Goal: Task Accomplishment & Management: Manage account settings

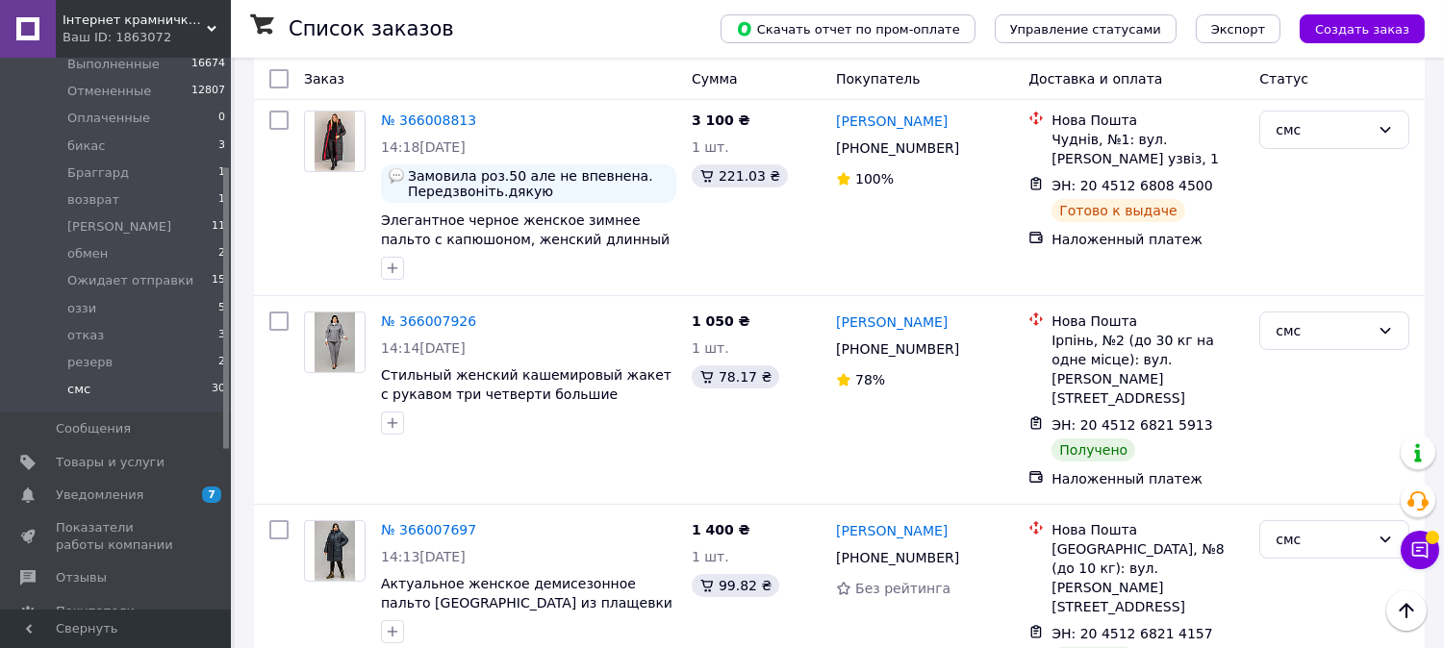
scroll to position [1069, 0]
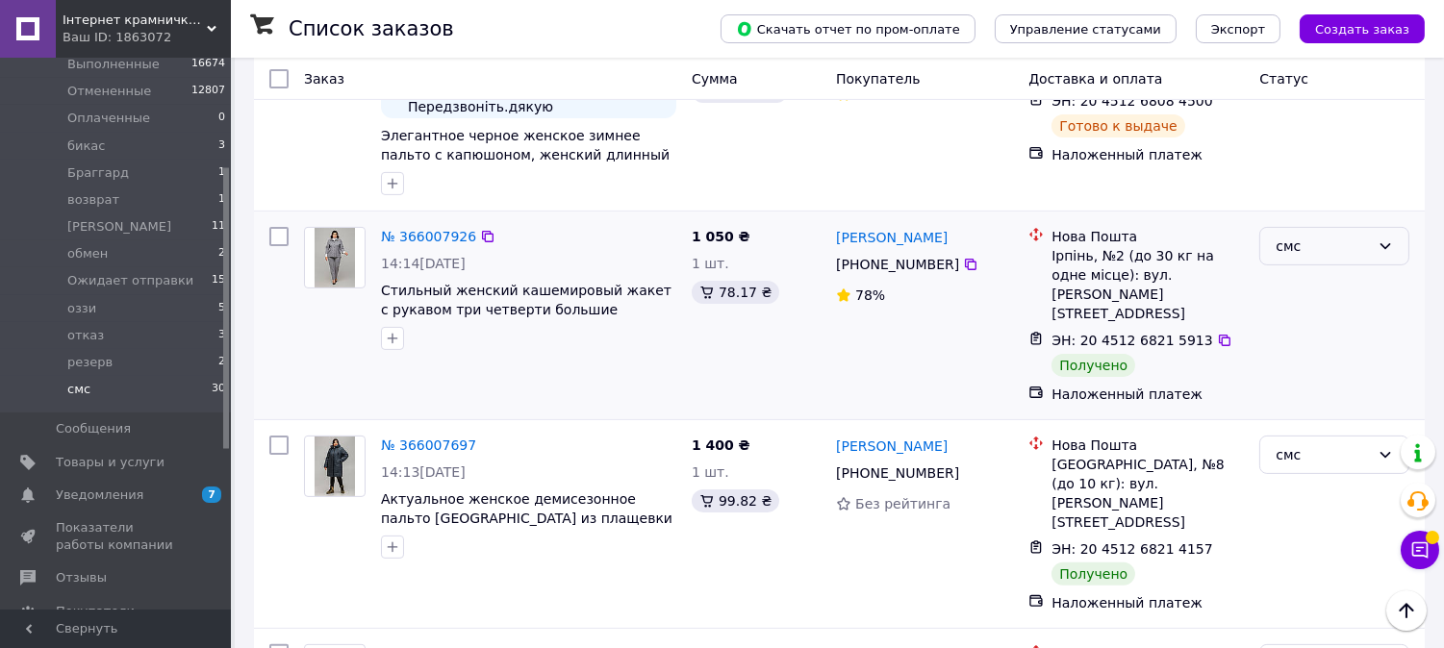
click at [1316, 236] on div "смс" at bounding box center [1322, 246] width 94 height 21
click at [1286, 251] on li "Выполнен" at bounding box center [1335, 247] width 148 height 35
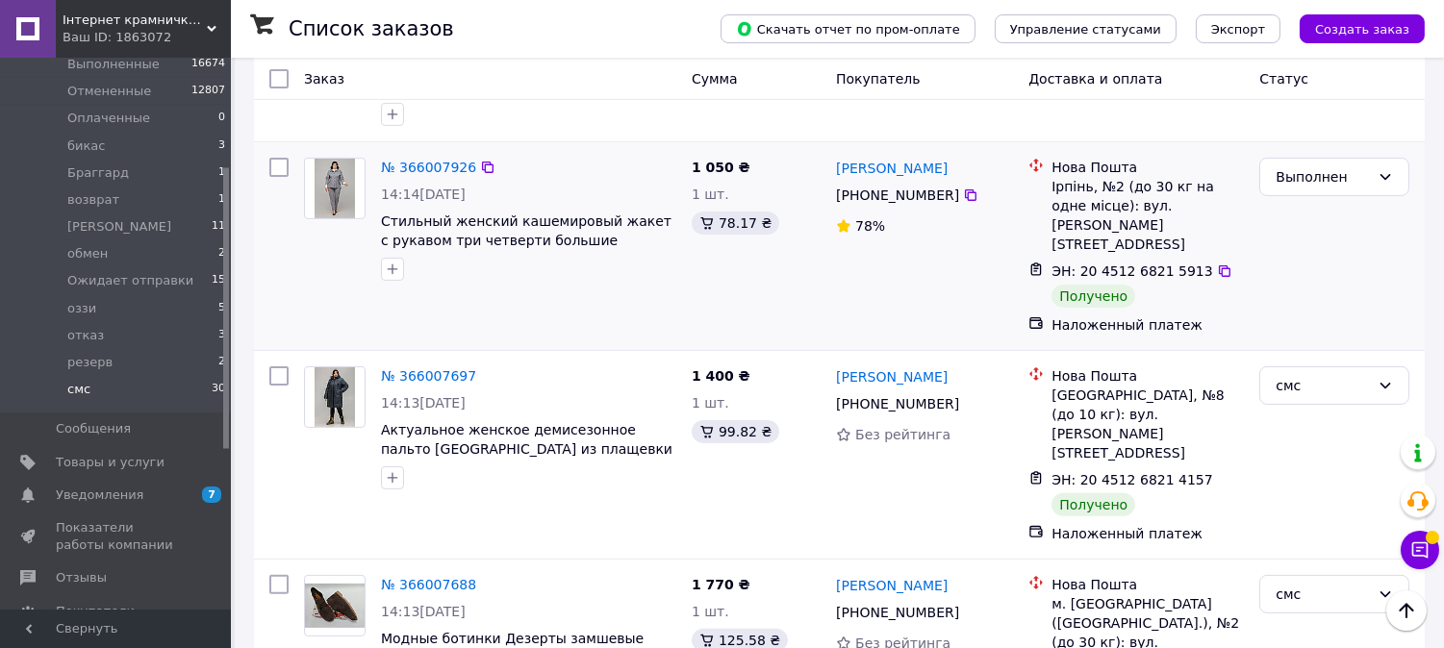
scroll to position [1175, 0]
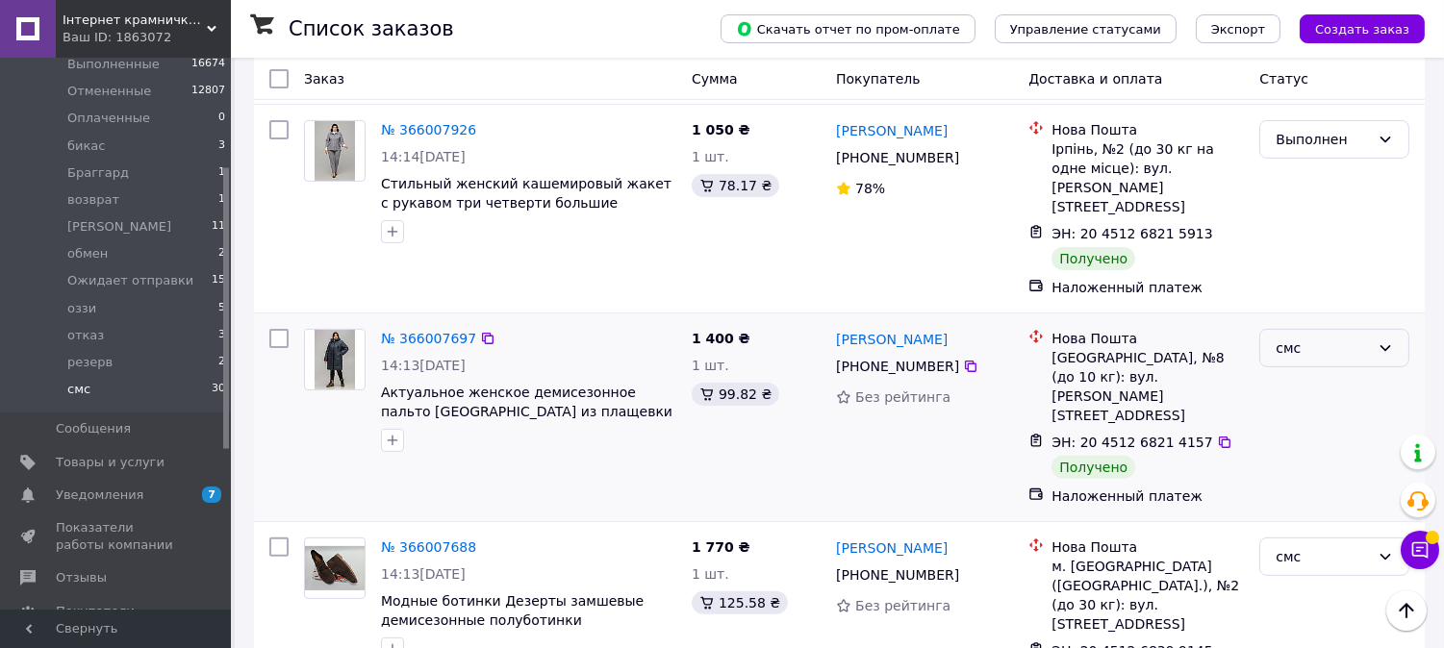
click at [1301, 338] on div "смс" at bounding box center [1322, 348] width 94 height 21
click at [1285, 313] on li "Выполнен" at bounding box center [1335, 310] width 148 height 35
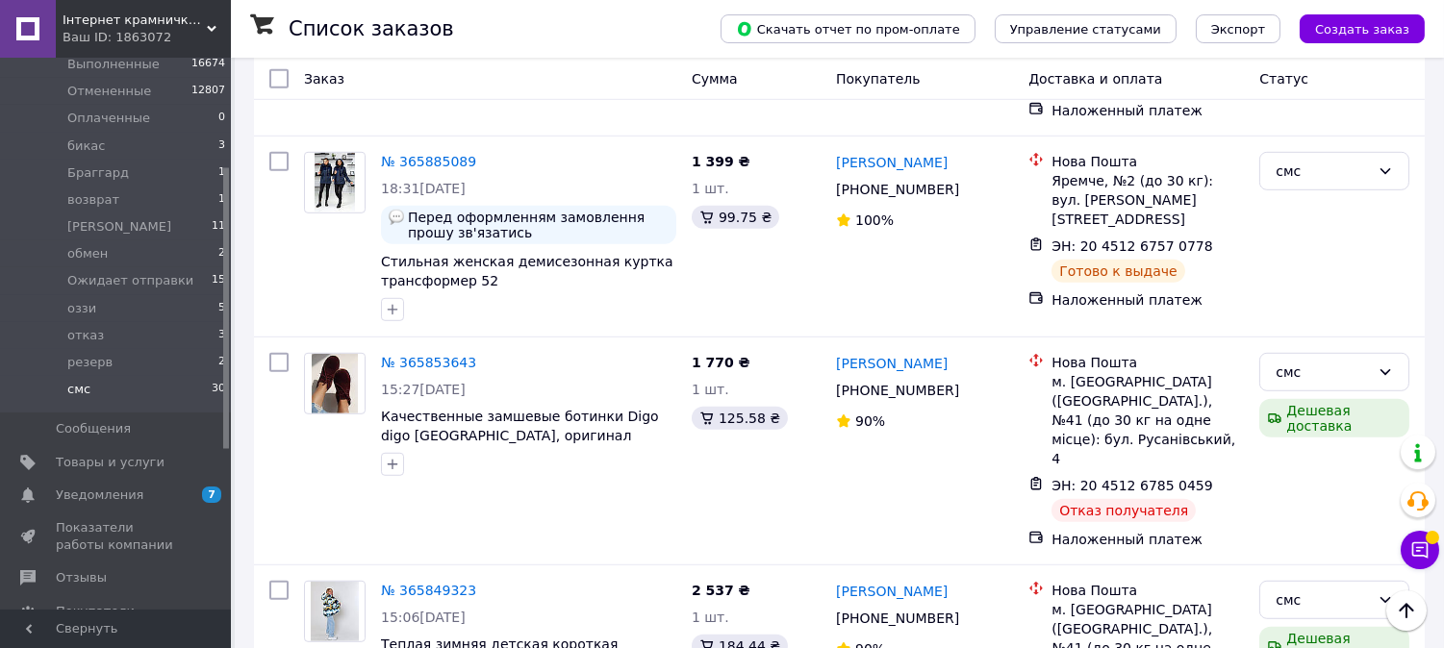
scroll to position [2351, 0]
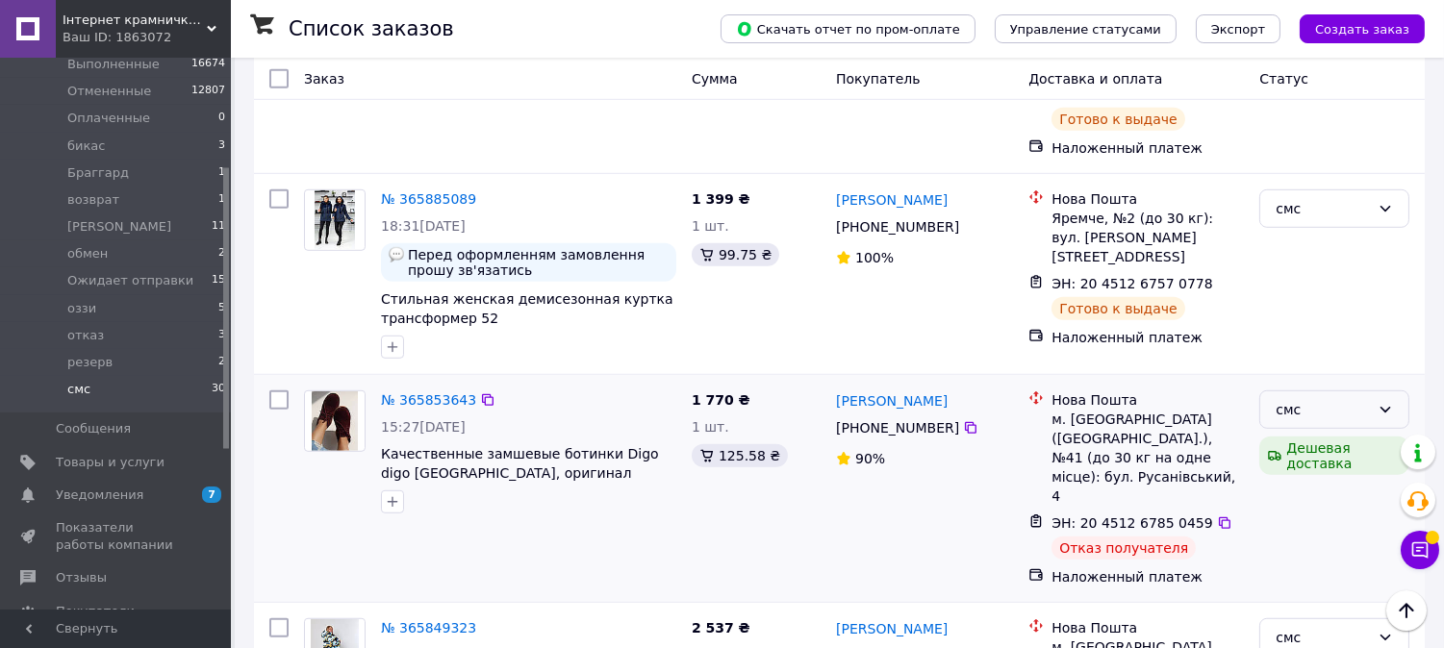
click at [1311, 399] on div "смс" at bounding box center [1322, 409] width 94 height 21
click at [1302, 324] on li "отказ" at bounding box center [1335, 319] width 148 height 35
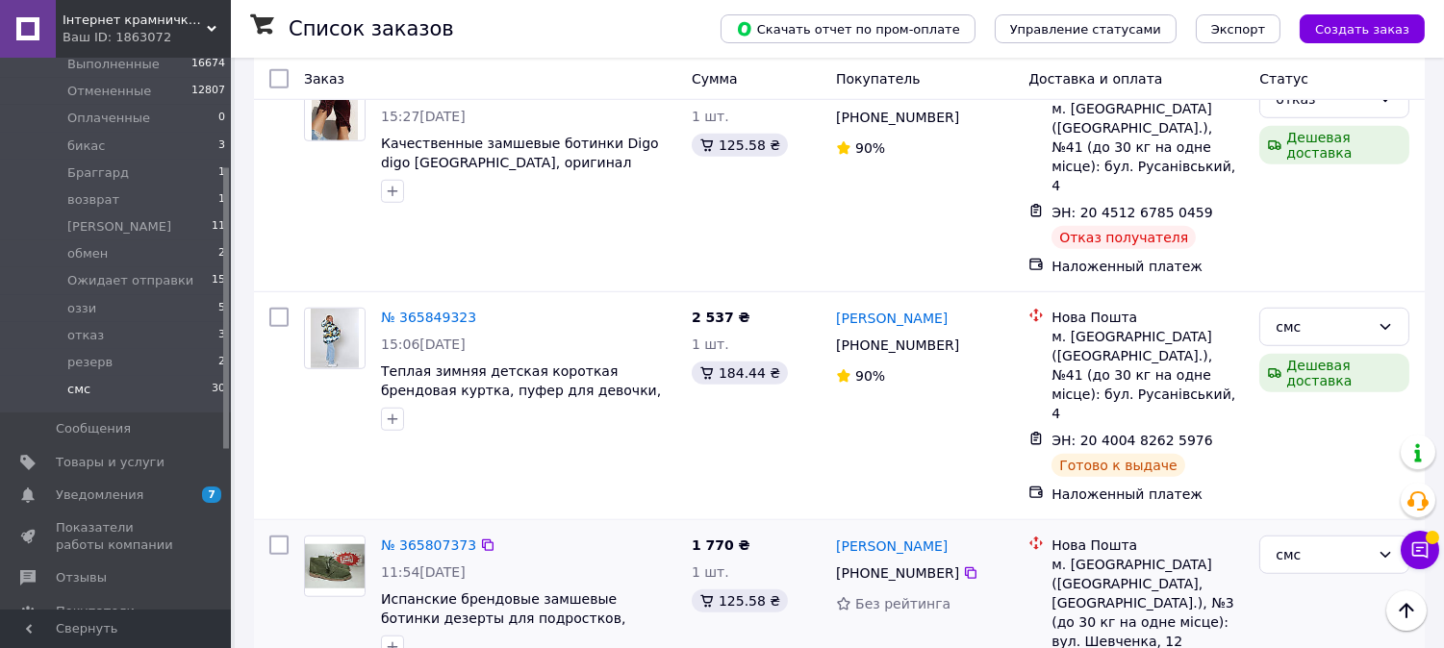
scroll to position [2564, 0]
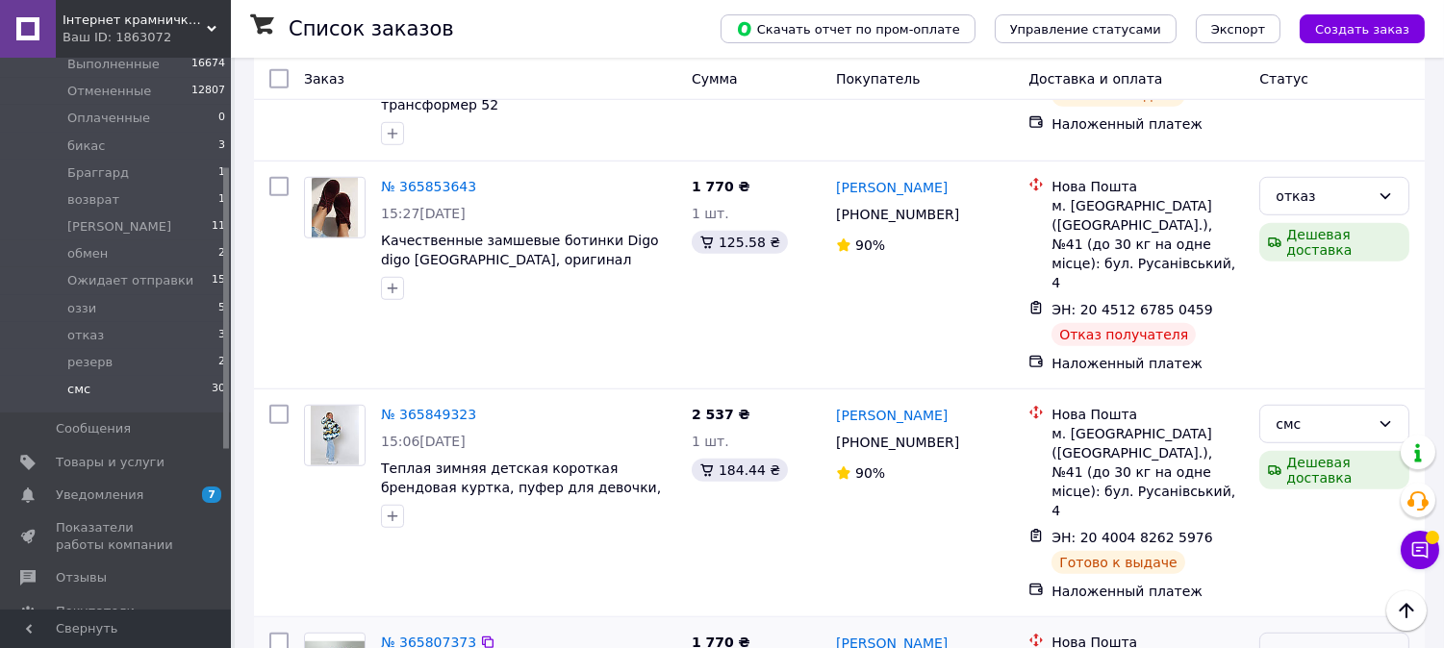
click at [1351, 642] on div "смс" at bounding box center [1322, 652] width 94 height 21
click at [1297, 416] on li "Выполнен" at bounding box center [1335, 422] width 148 height 35
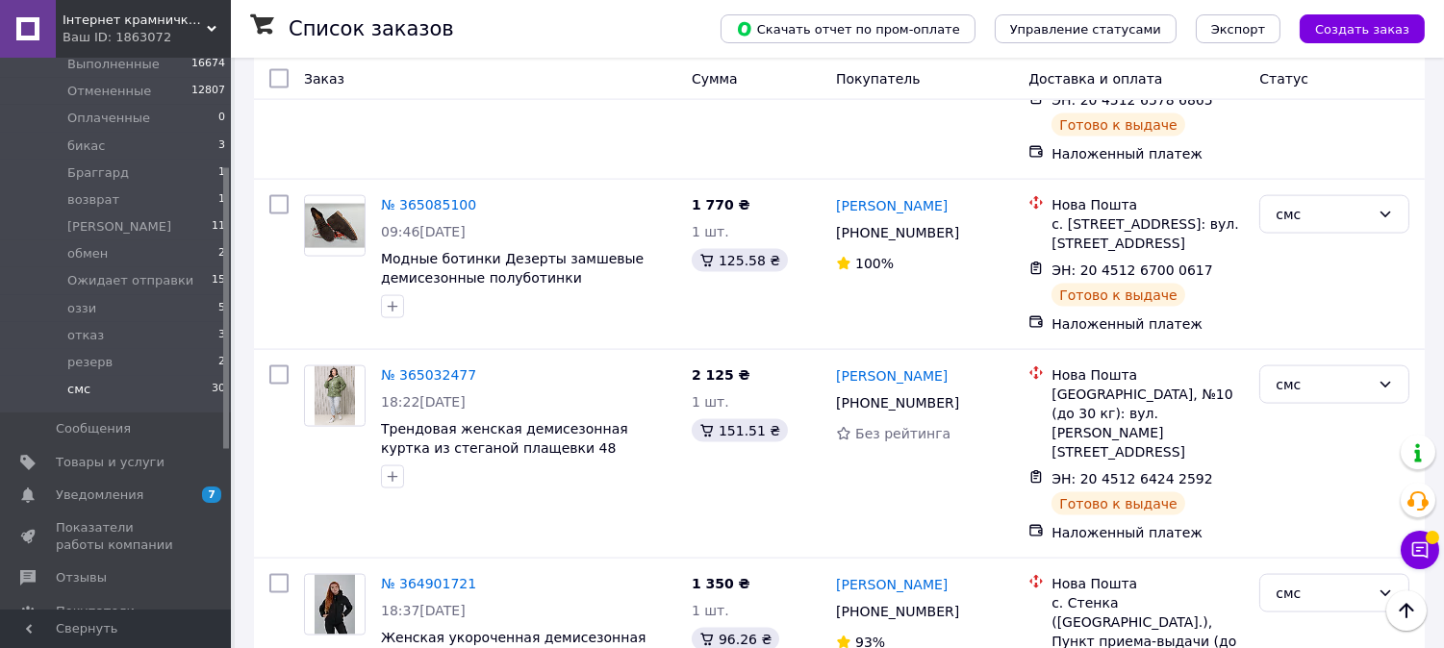
scroll to position [5090, 0]
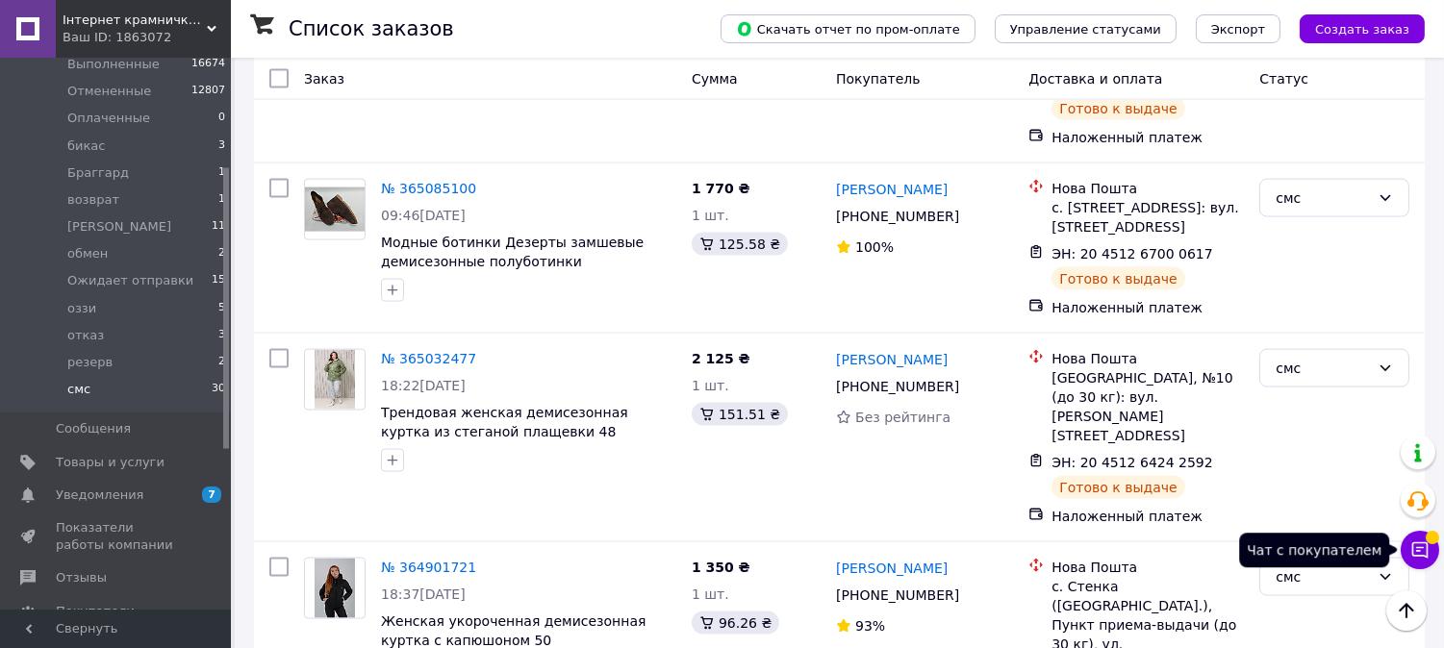
click at [1421, 549] on icon at bounding box center [1419, 550] width 19 height 19
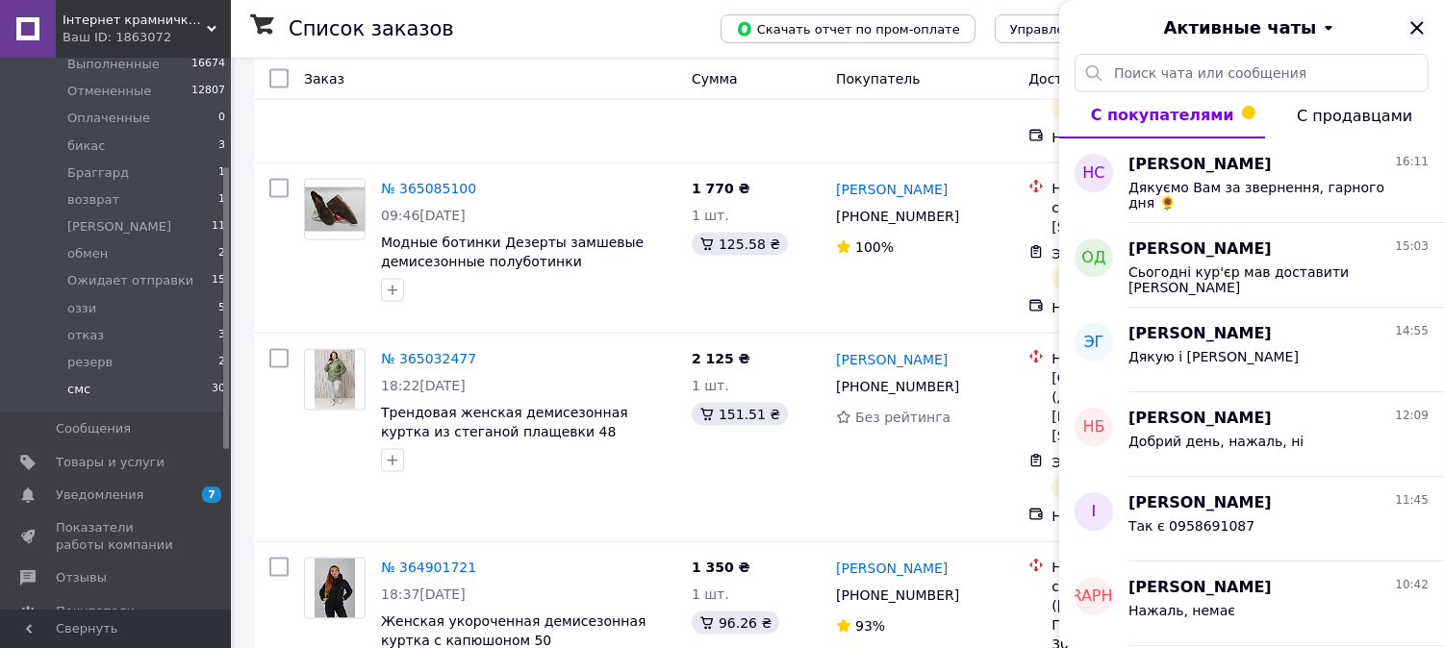
click at [1410, 31] on icon "Закрыть" at bounding box center [1416, 27] width 23 height 23
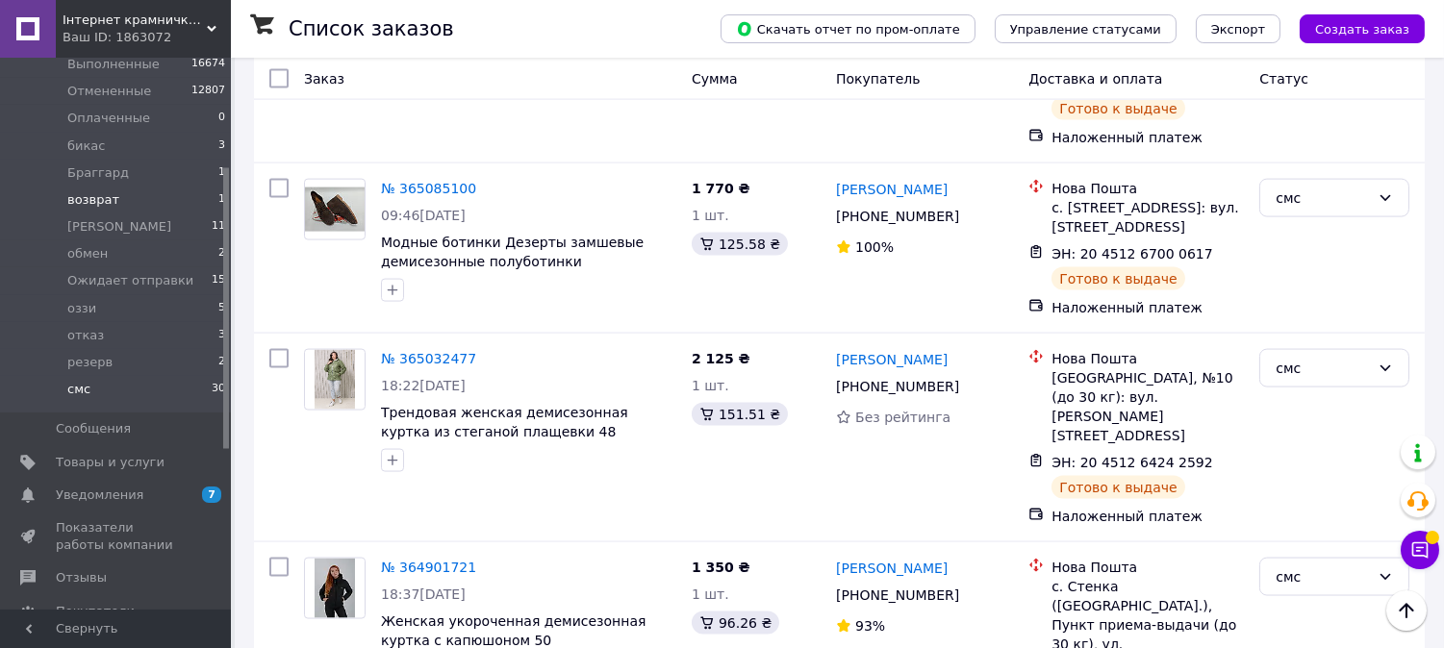
click at [110, 197] on span "возврат" at bounding box center [93, 199] width 52 height 17
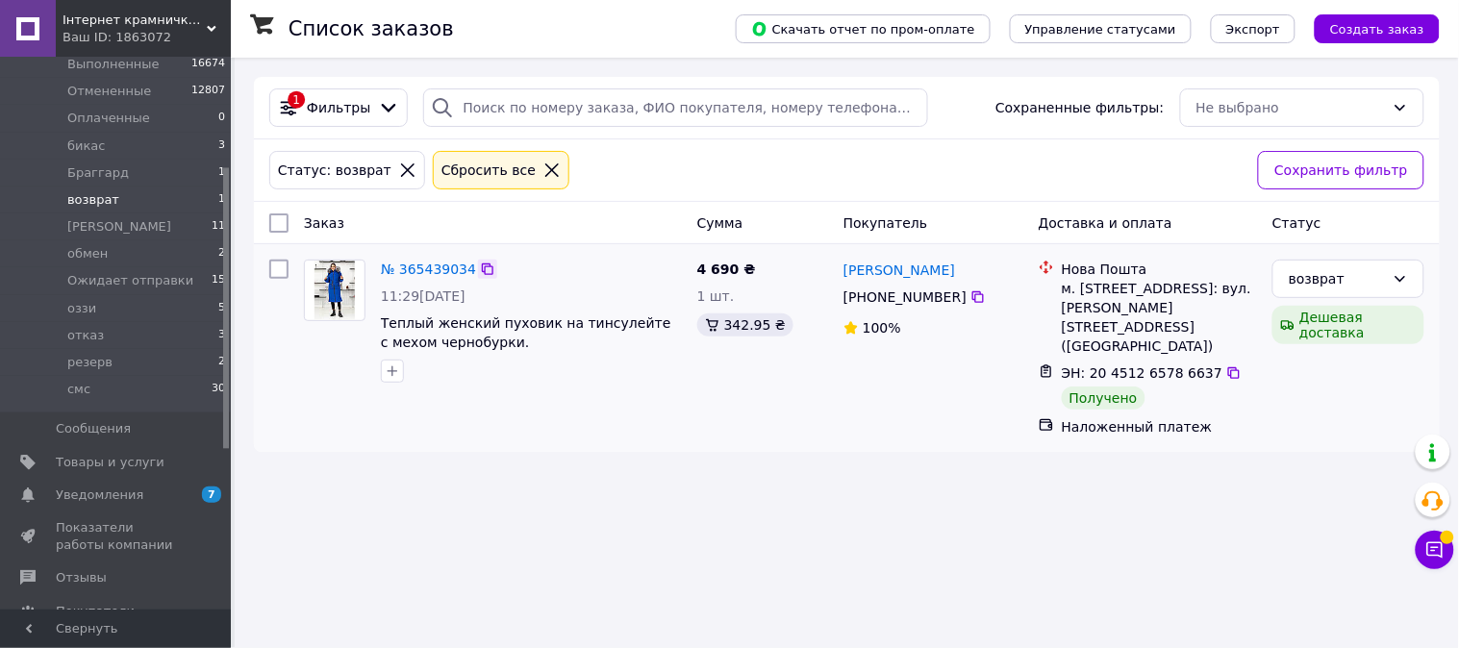
click at [483, 272] on icon at bounding box center [487, 269] width 15 height 15
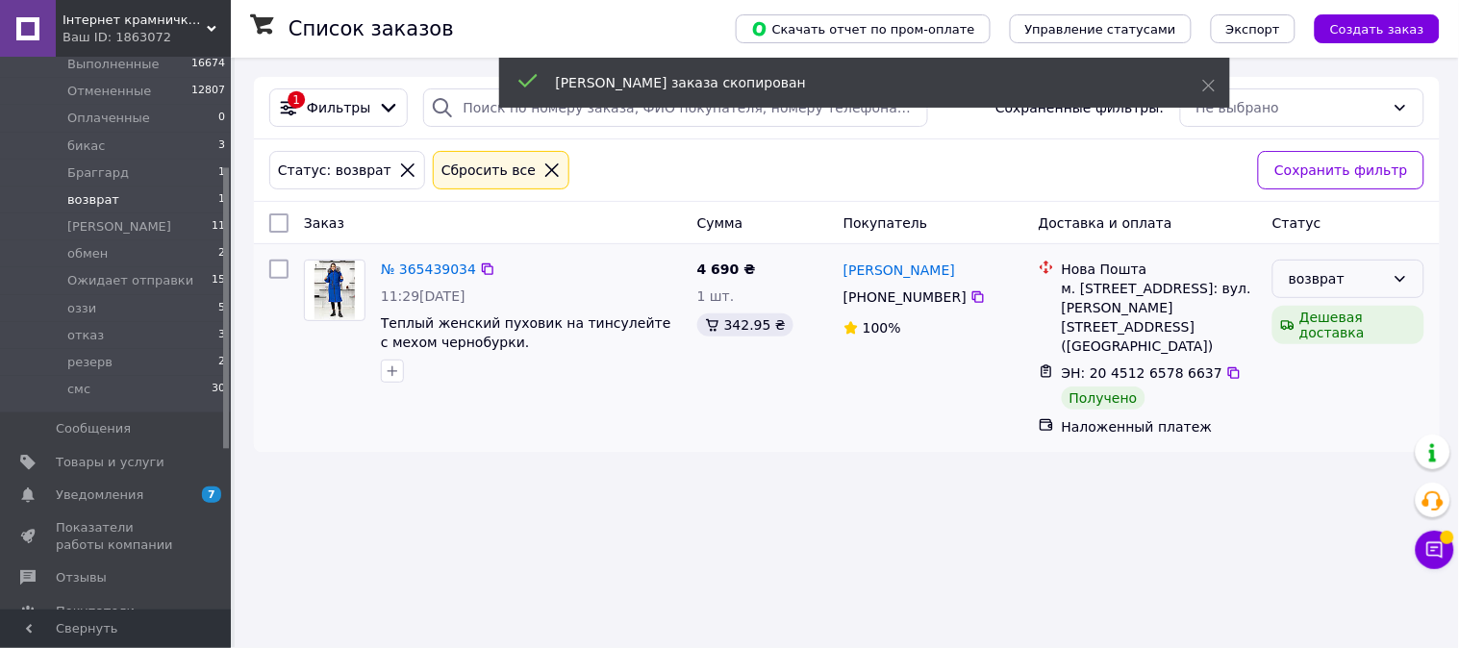
click at [1353, 283] on div "возврат" at bounding box center [1337, 278] width 96 height 21
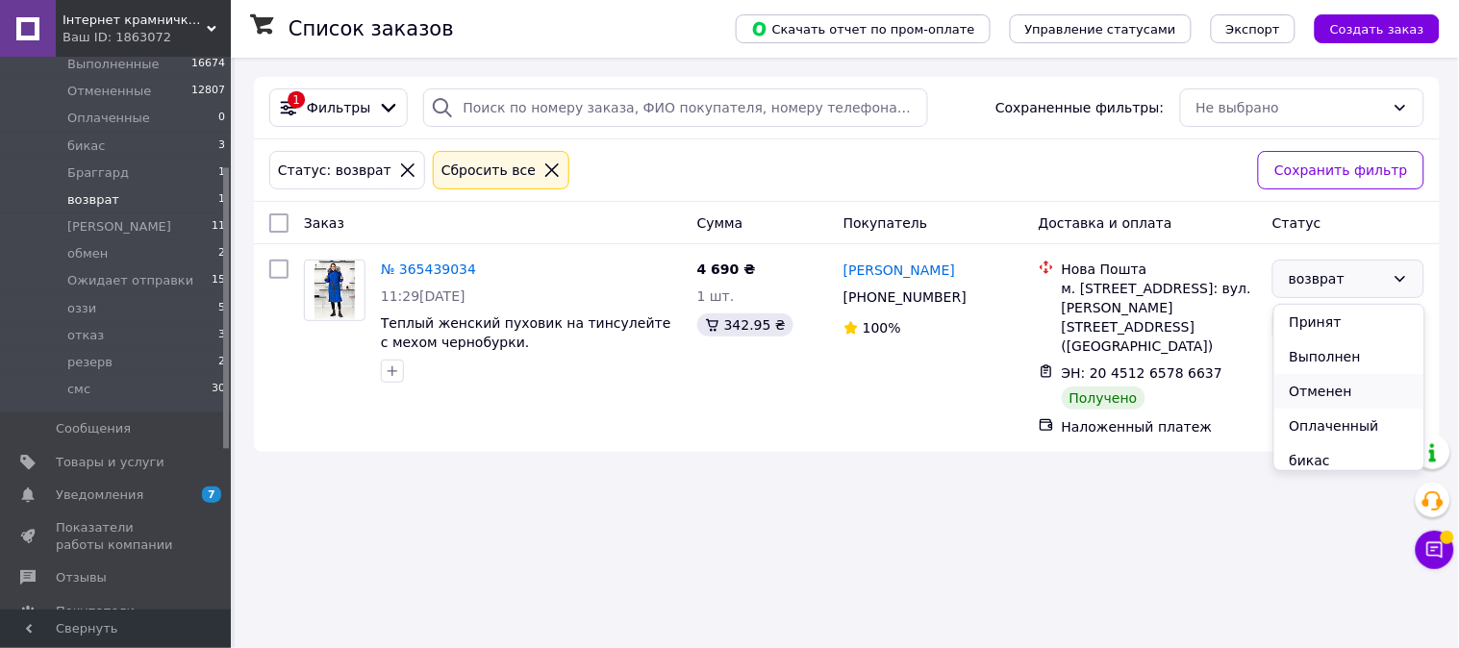
click at [1358, 392] on li "Отменен" at bounding box center [1349, 391] width 150 height 35
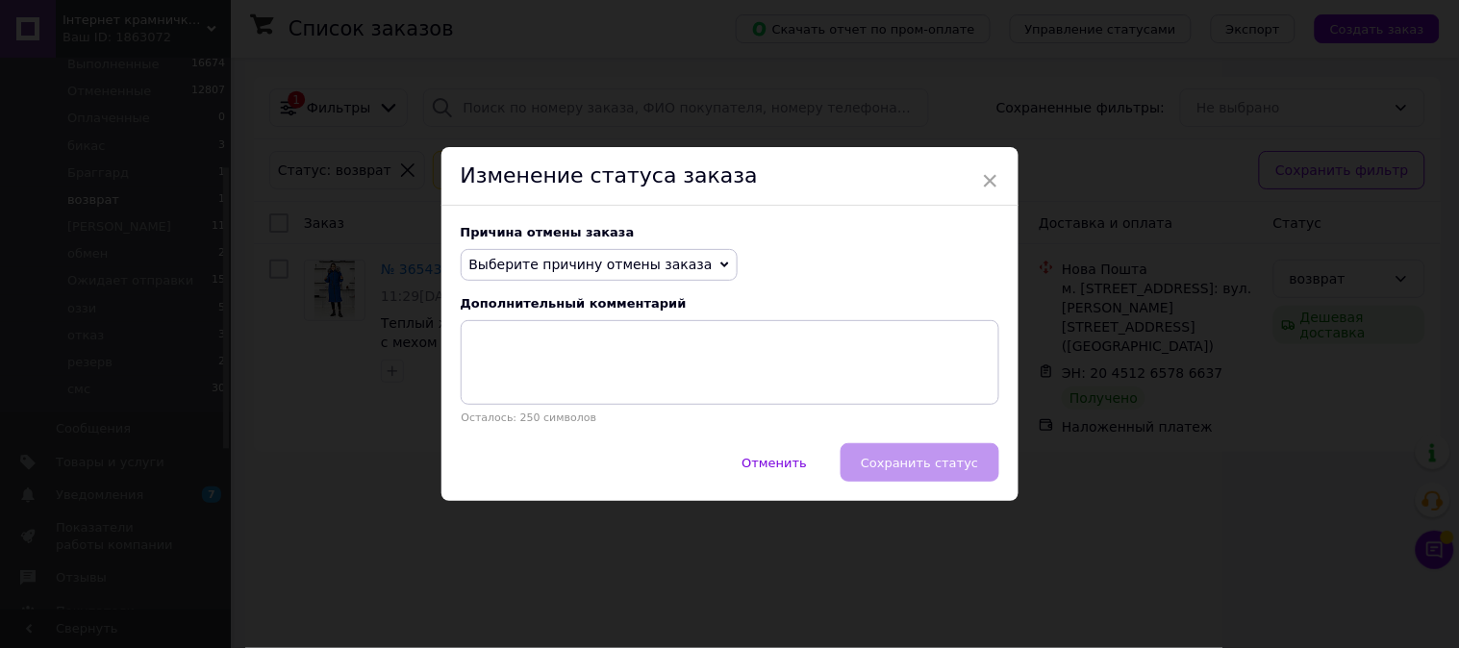
click at [623, 265] on span "Выберите причину отмены заказа" at bounding box center [590, 264] width 243 height 15
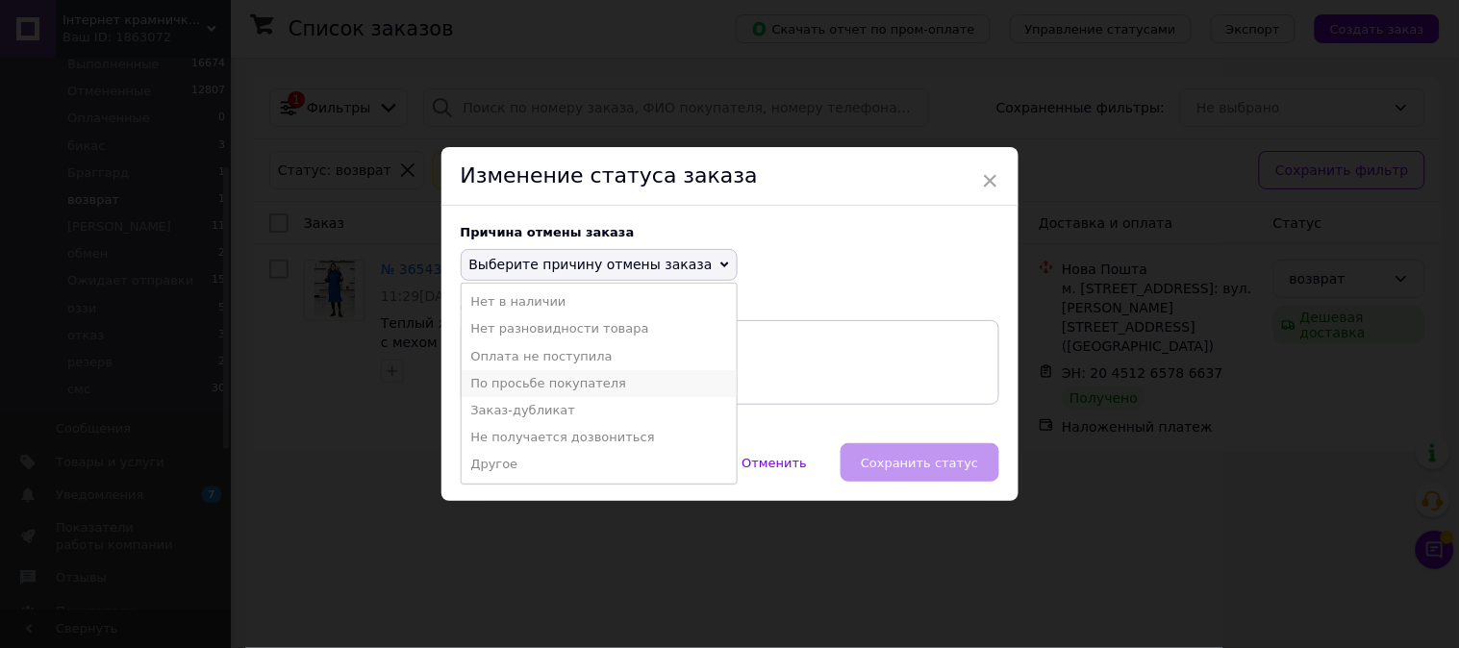
click at [589, 381] on li "По просьбе покупателя" at bounding box center [599, 383] width 275 height 27
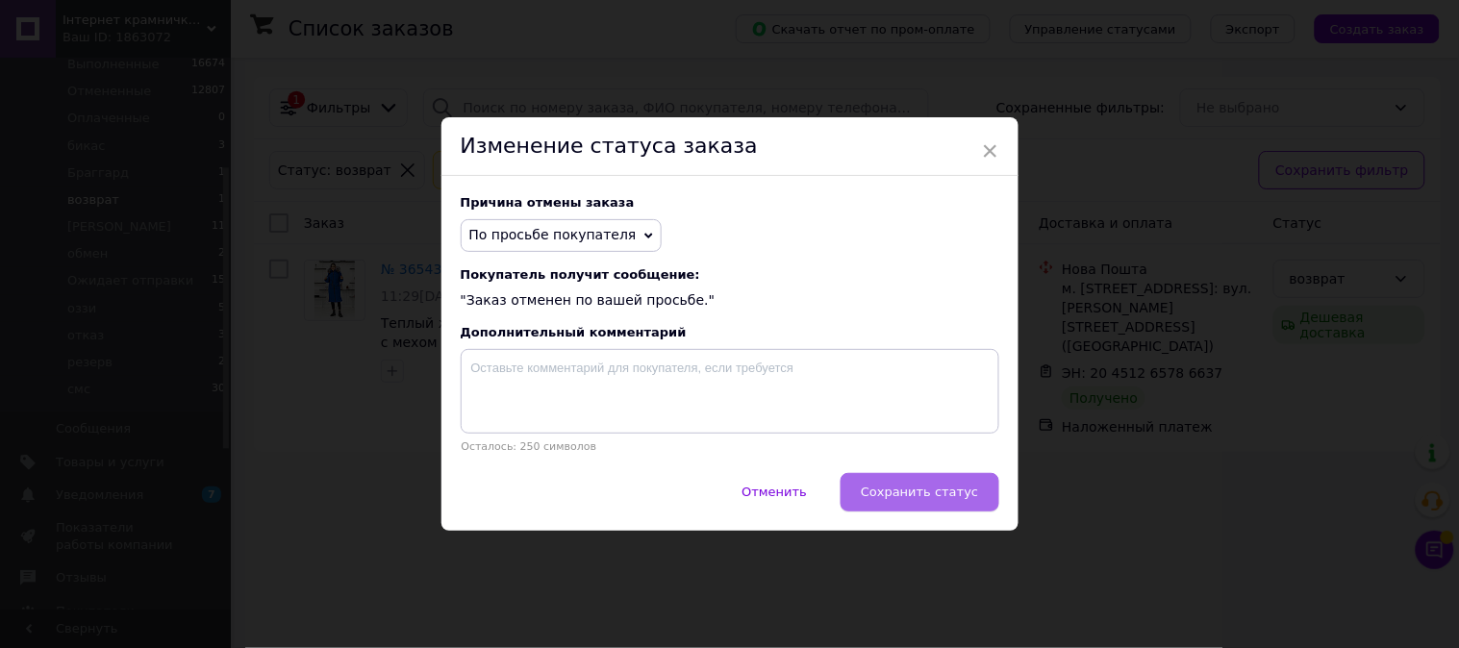
click at [940, 491] on span "Сохранить статус" at bounding box center [919, 492] width 117 height 14
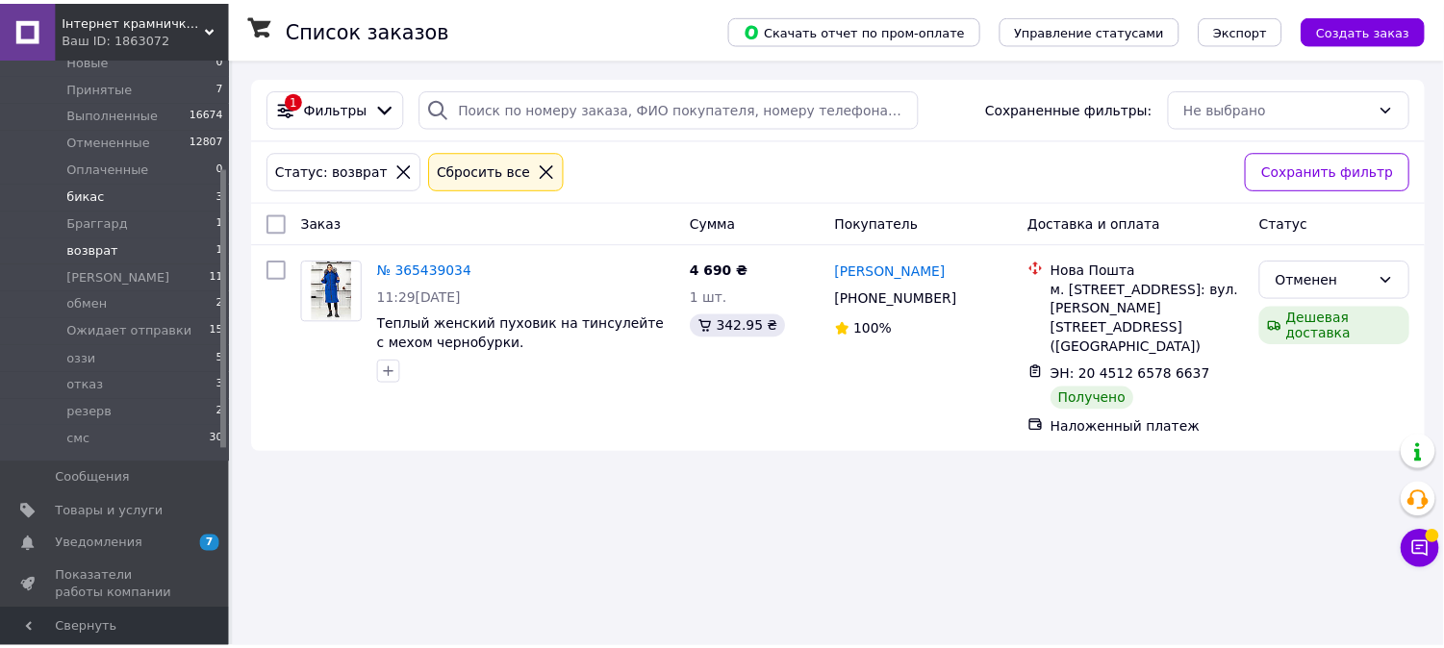
scroll to position [214, 0]
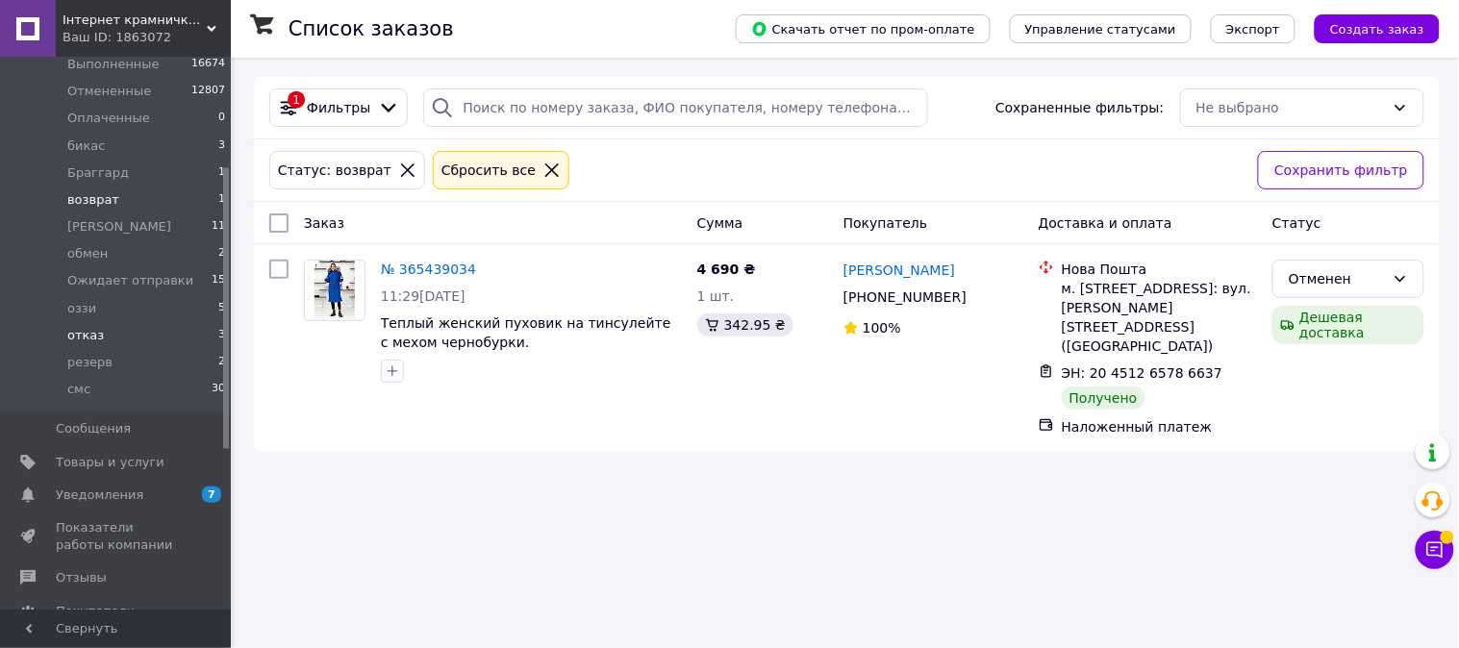
click at [83, 330] on span "отказ" at bounding box center [85, 335] width 37 height 17
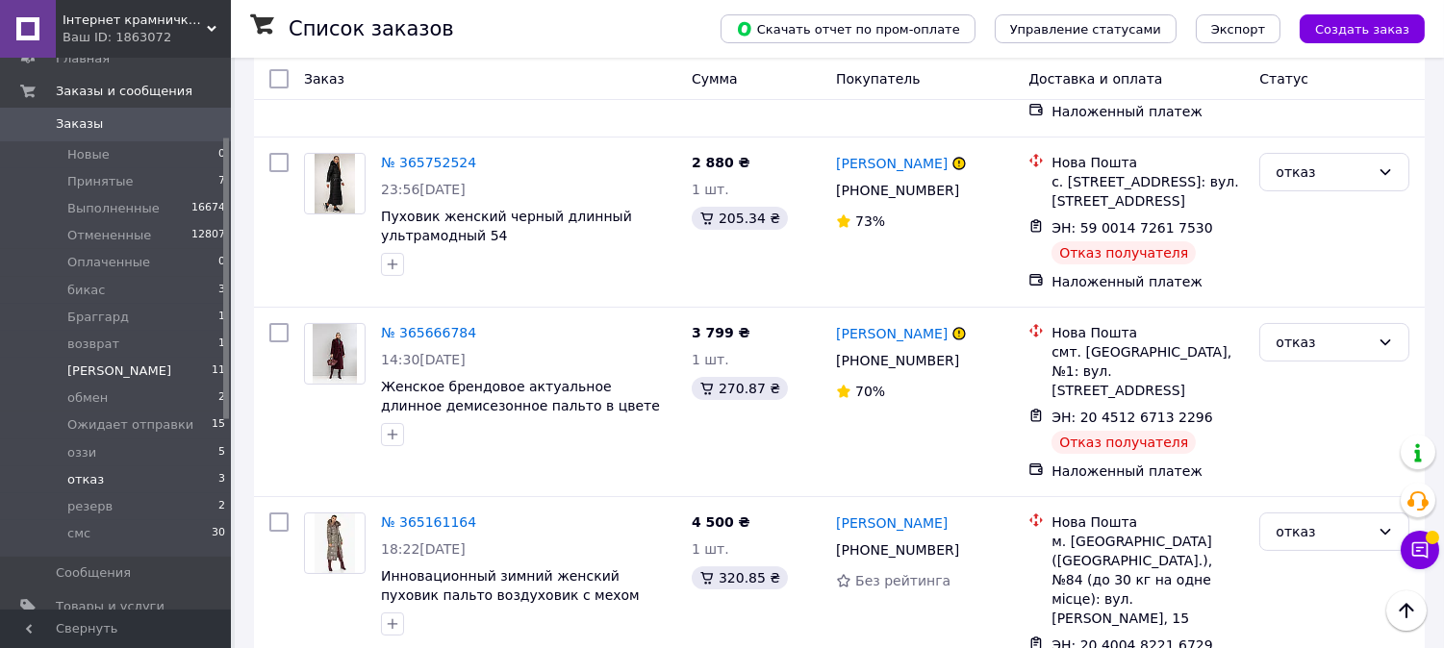
scroll to position [214, 0]
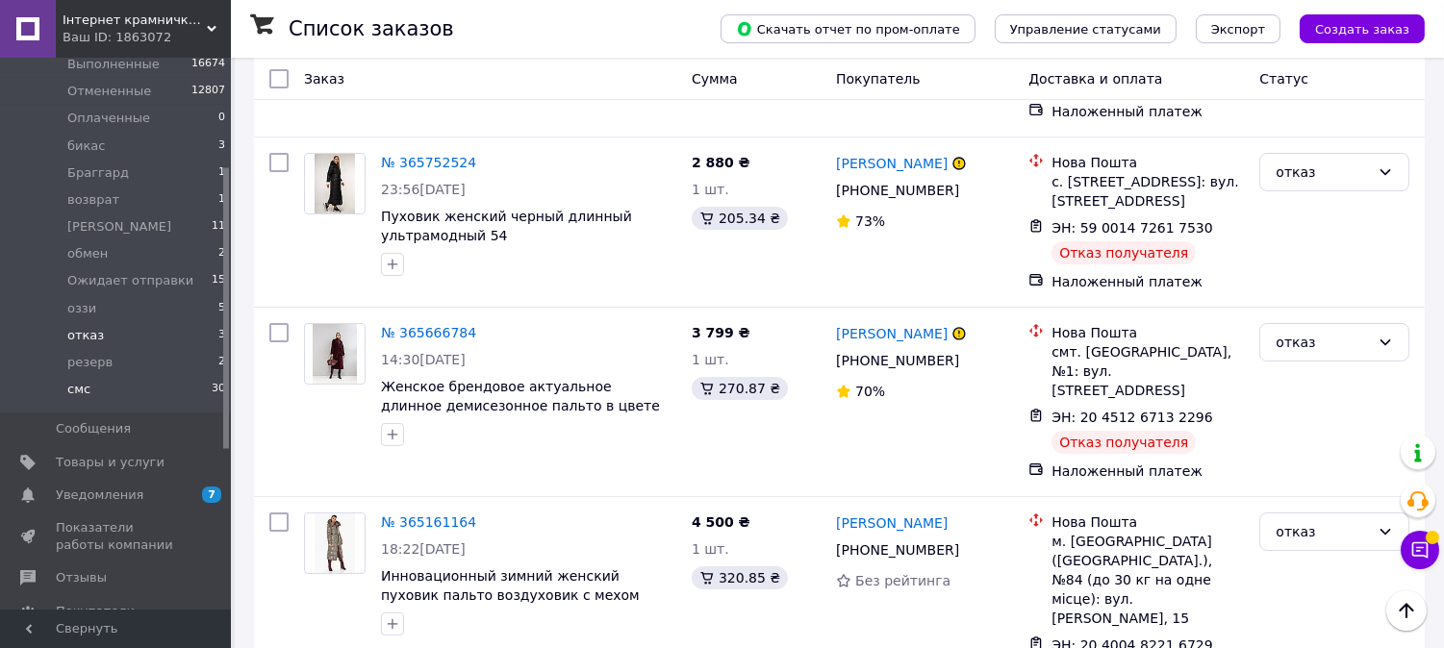
click at [91, 395] on li "смс 30" at bounding box center [118, 394] width 237 height 37
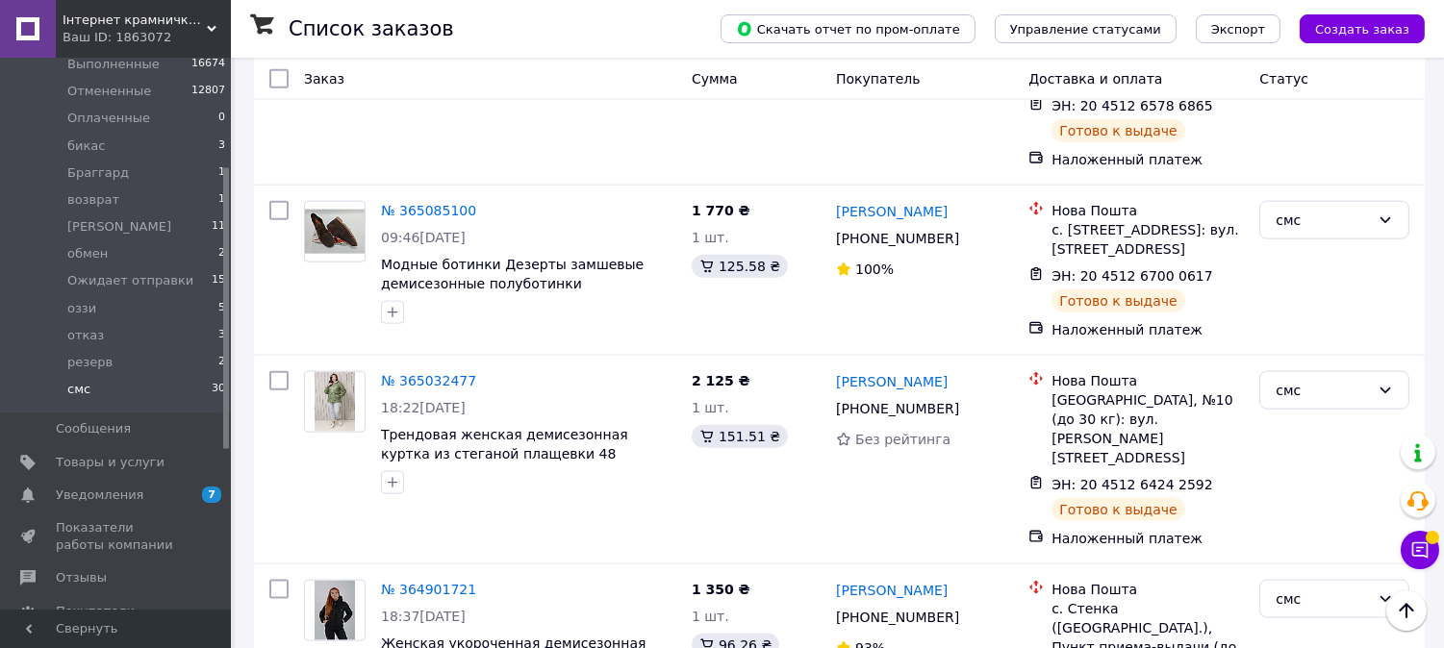
scroll to position [4522, 0]
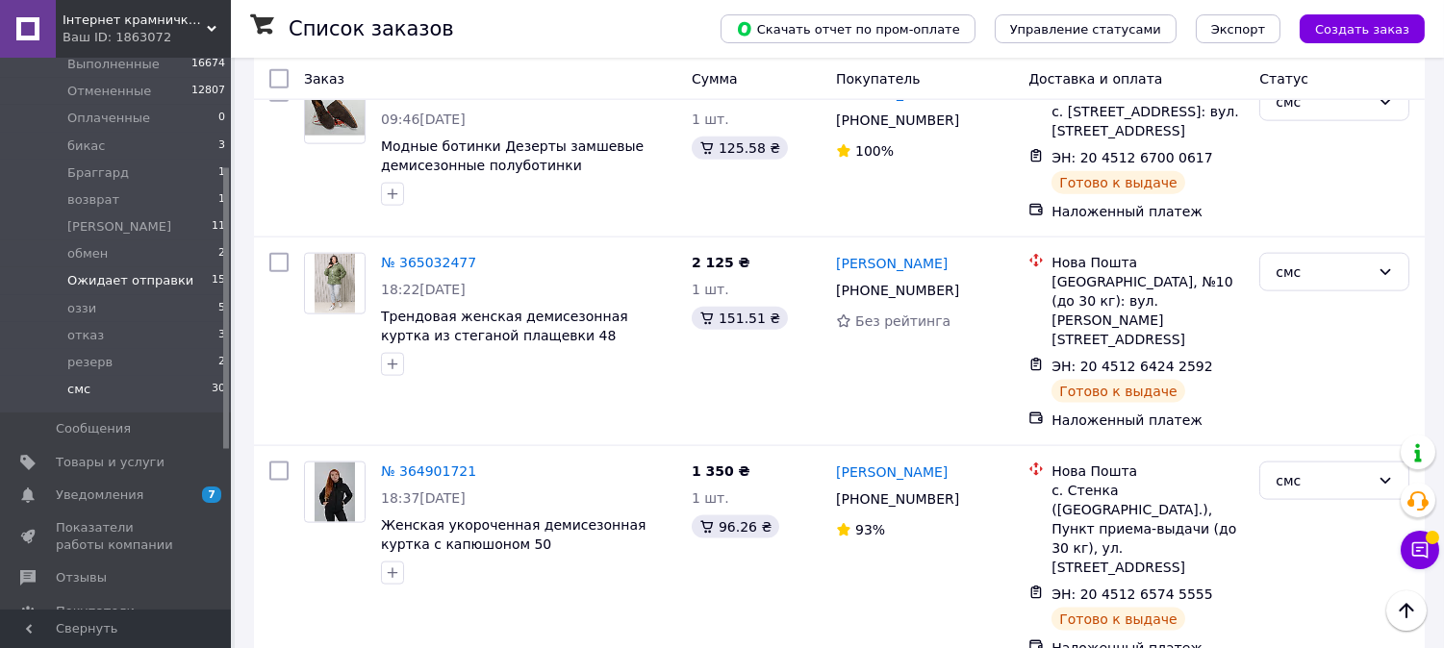
click at [139, 282] on span "Ожидает отправки" at bounding box center [130, 280] width 126 height 17
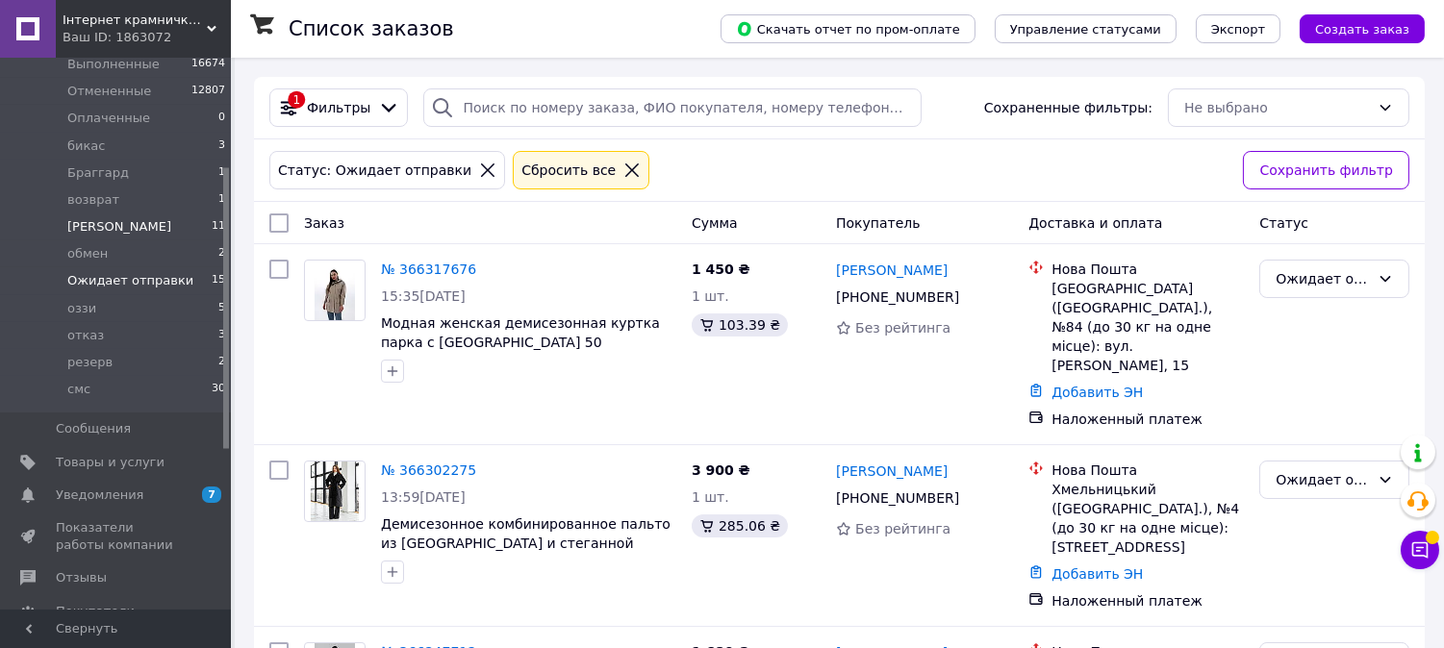
click at [107, 225] on li "[PERSON_NAME] 11" at bounding box center [118, 227] width 237 height 27
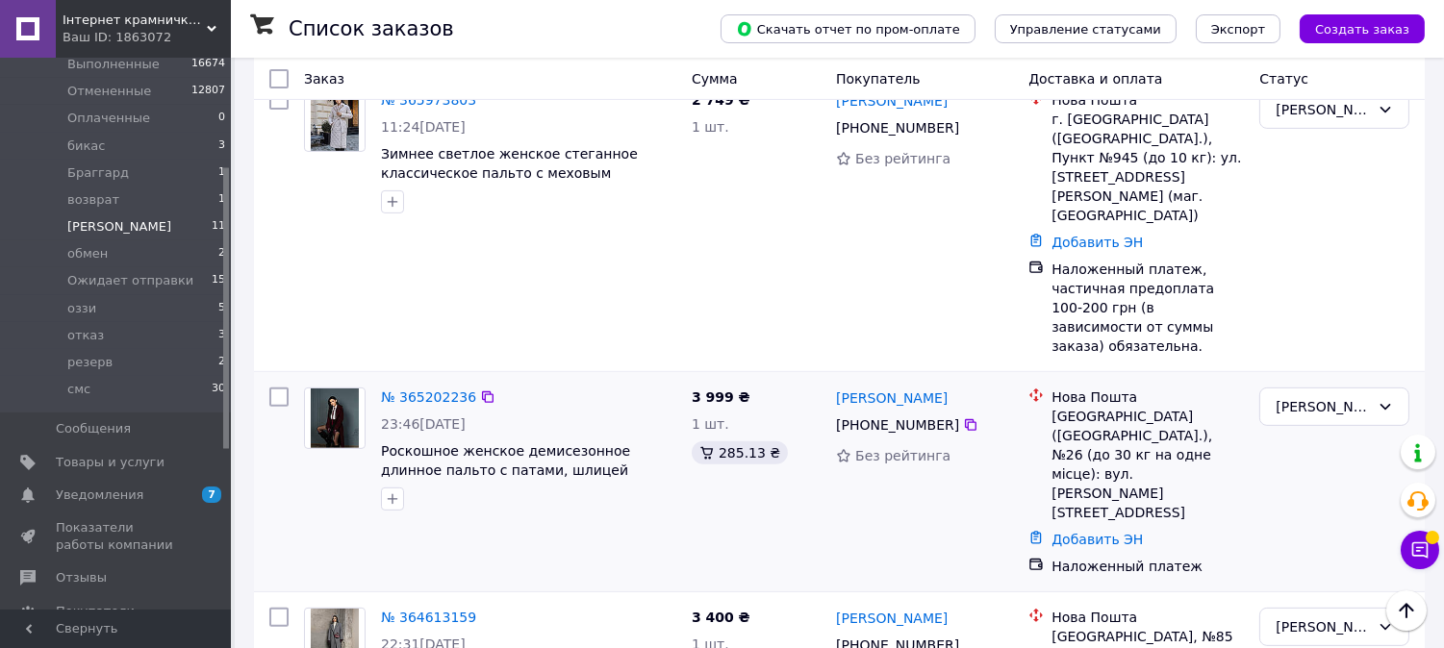
scroll to position [1693, 0]
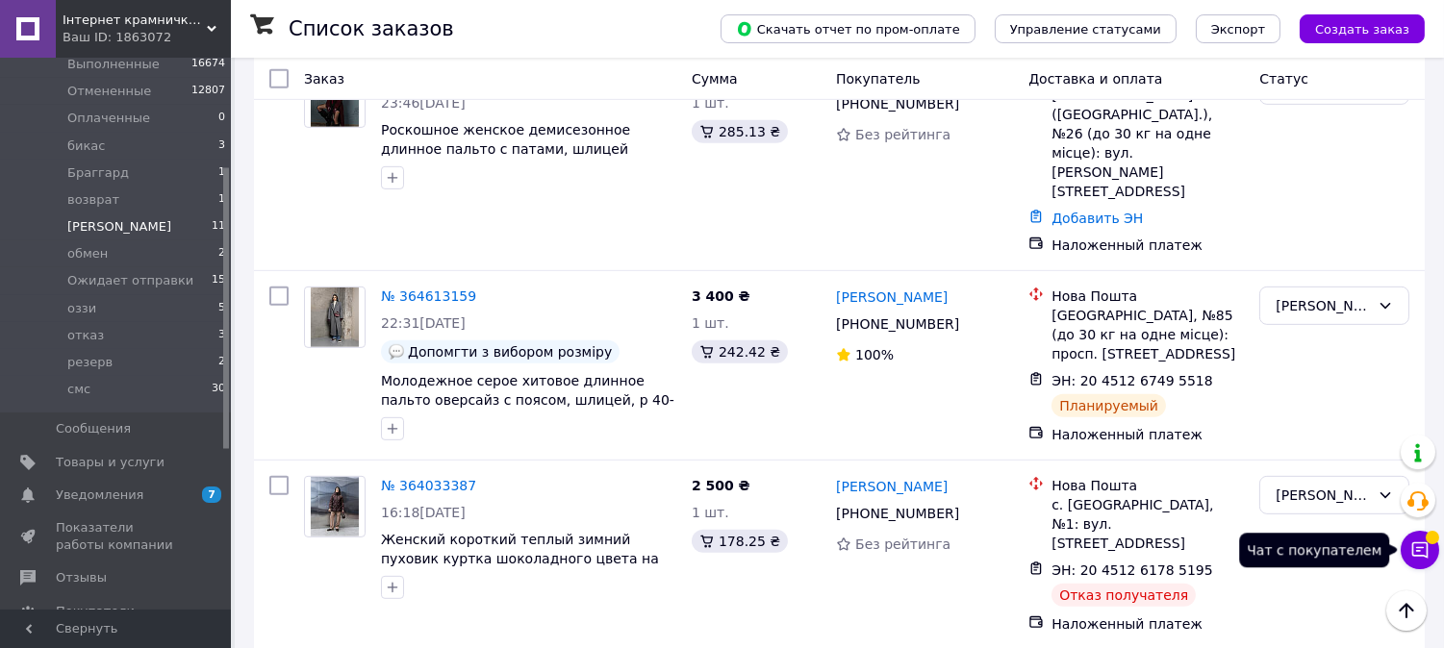
click at [1414, 554] on icon at bounding box center [1419, 550] width 19 height 19
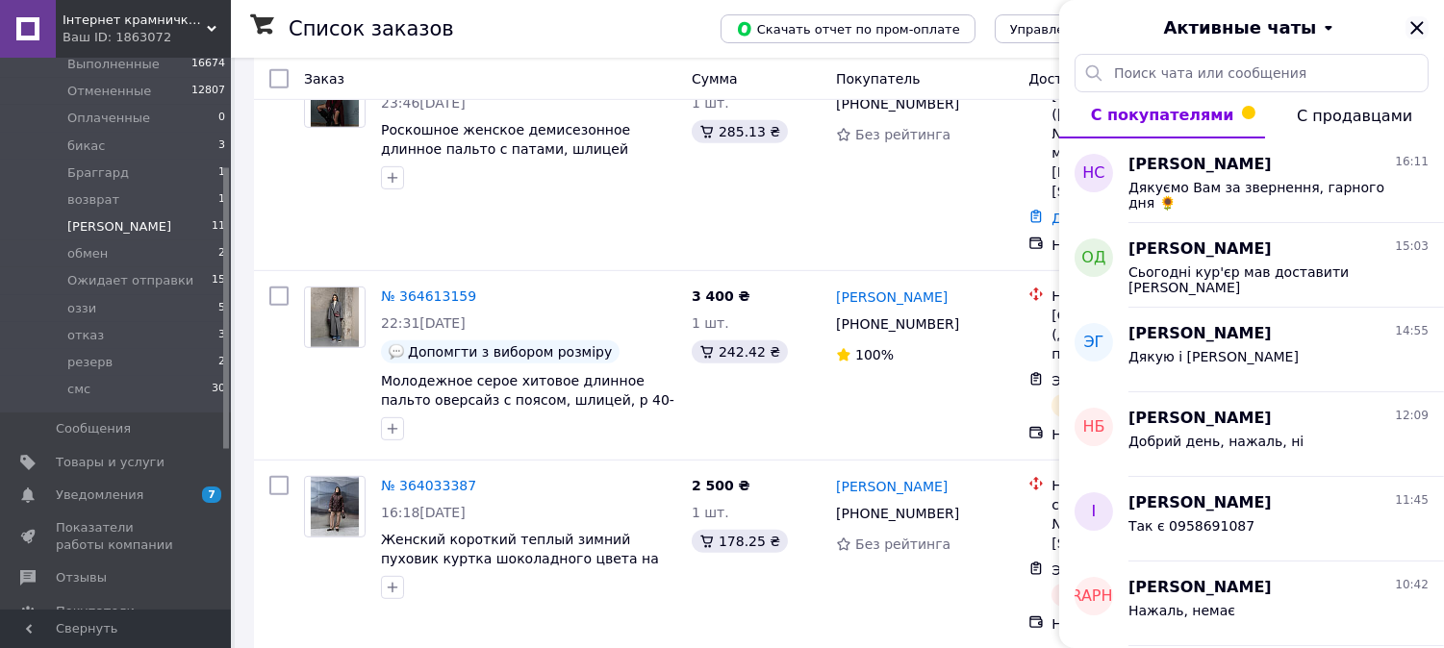
click at [1417, 21] on icon "Закрыть" at bounding box center [1416, 27] width 23 height 23
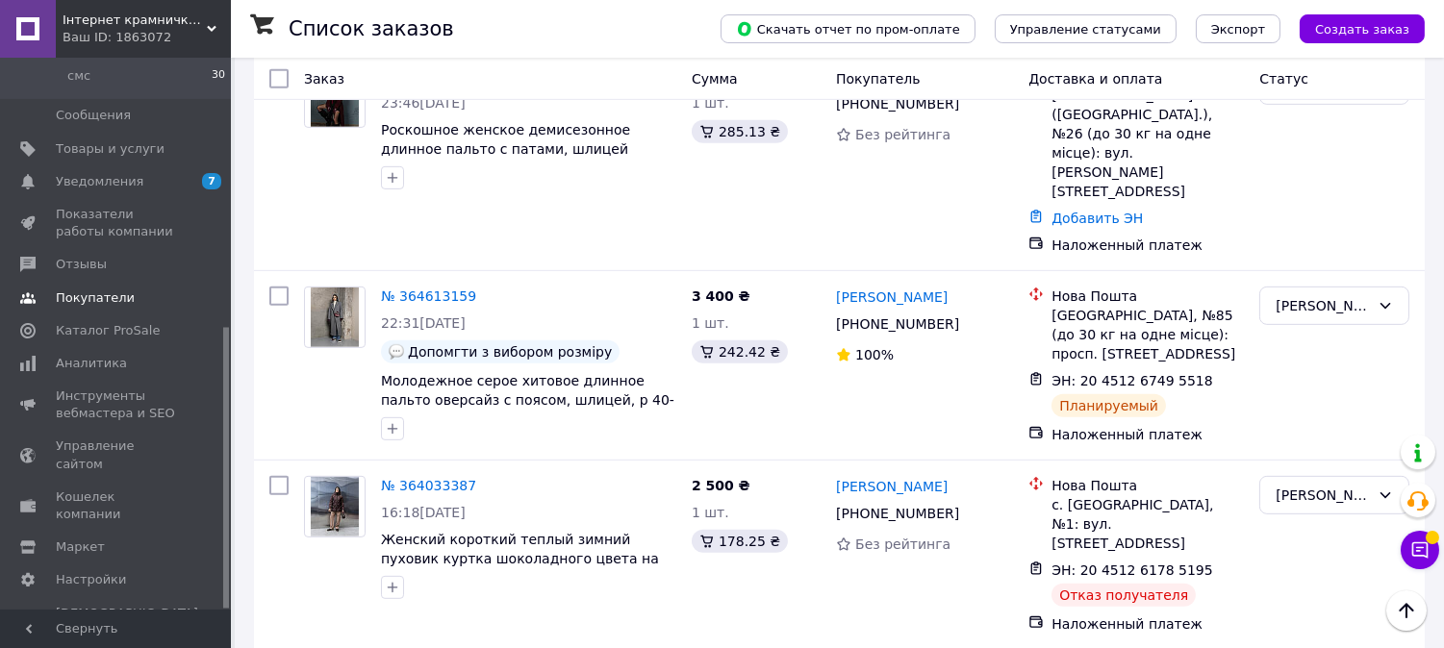
scroll to position [529, 0]
click at [106, 181] on span "Уведомления" at bounding box center [100, 179] width 88 height 17
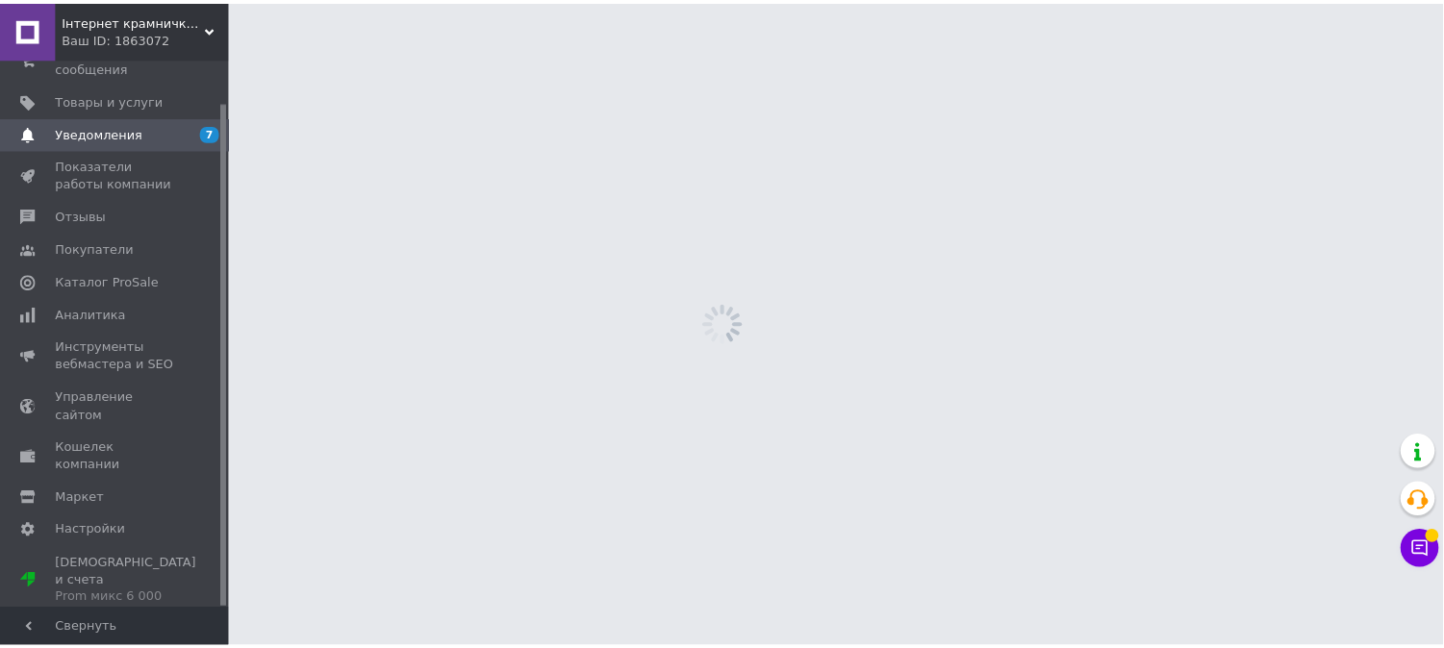
scroll to position [46, 0]
